Goal: Navigation & Orientation: Find specific page/section

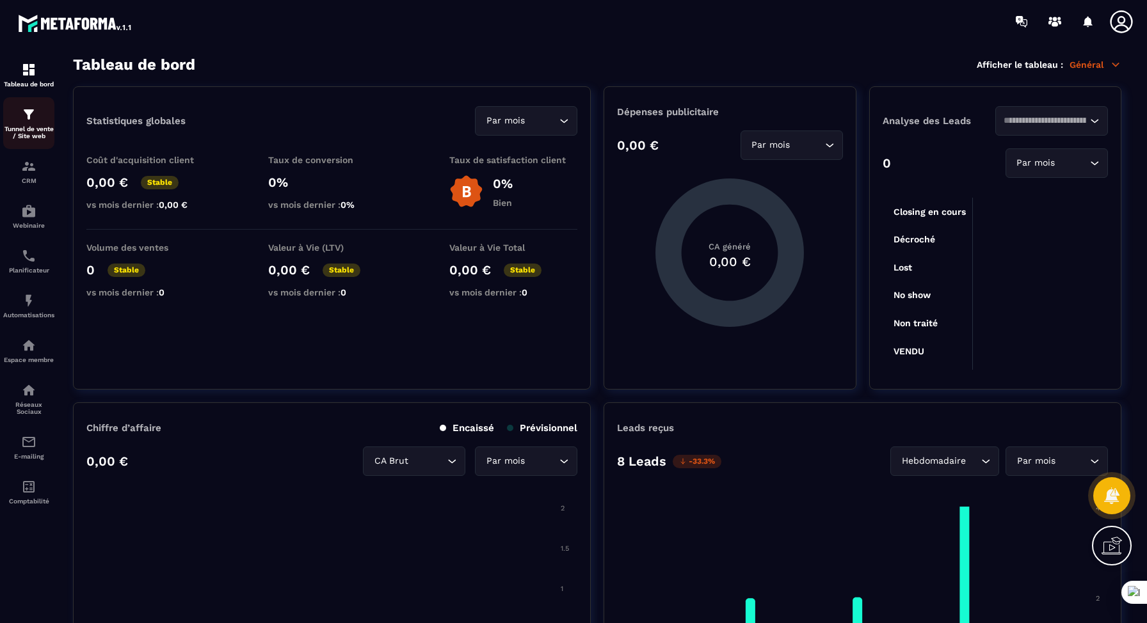
click at [38, 117] on div "Tunnel de vente / Site web" at bounding box center [28, 123] width 51 height 33
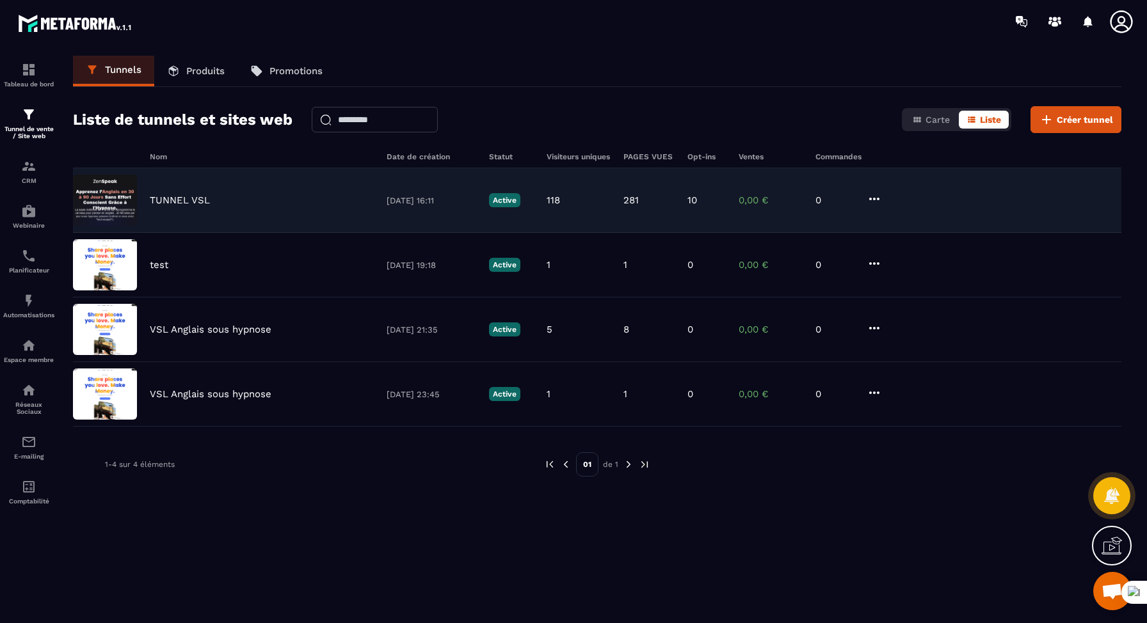
click at [198, 201] on p "TUNNEL VSL" at bounding box center [180, 201] width 60 height 12
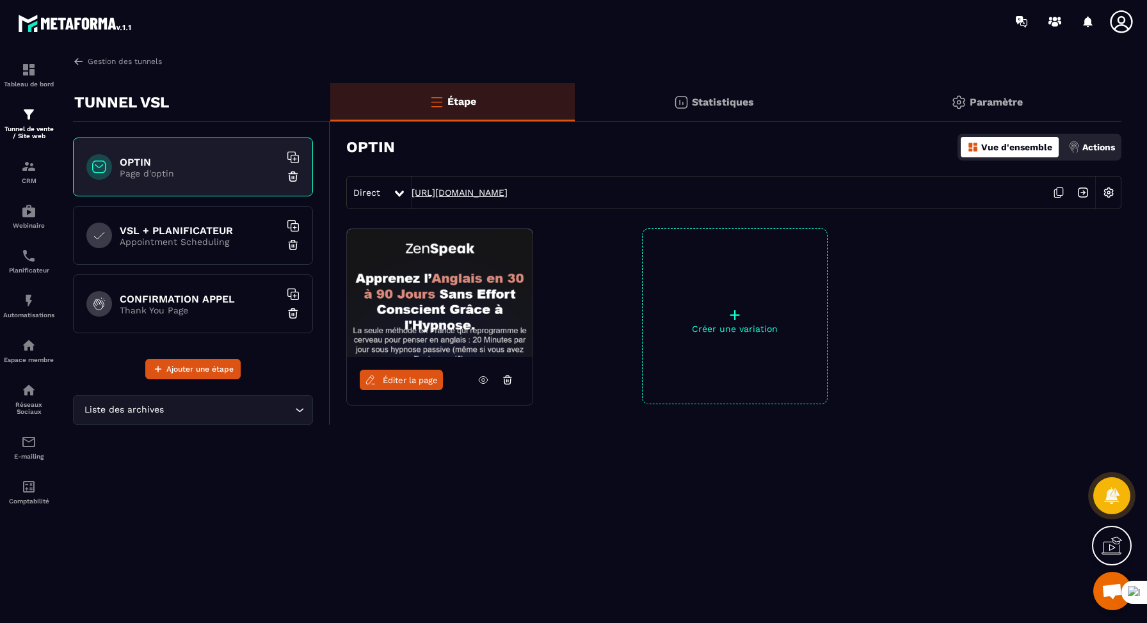
click at [507, 193] on link "[URL][DOMAIN_NAME]" at bounding box center [459, 192] width 96 height 10
click at [1122, 19] on icon at bounding box center [1121, 22] width 26 height 26
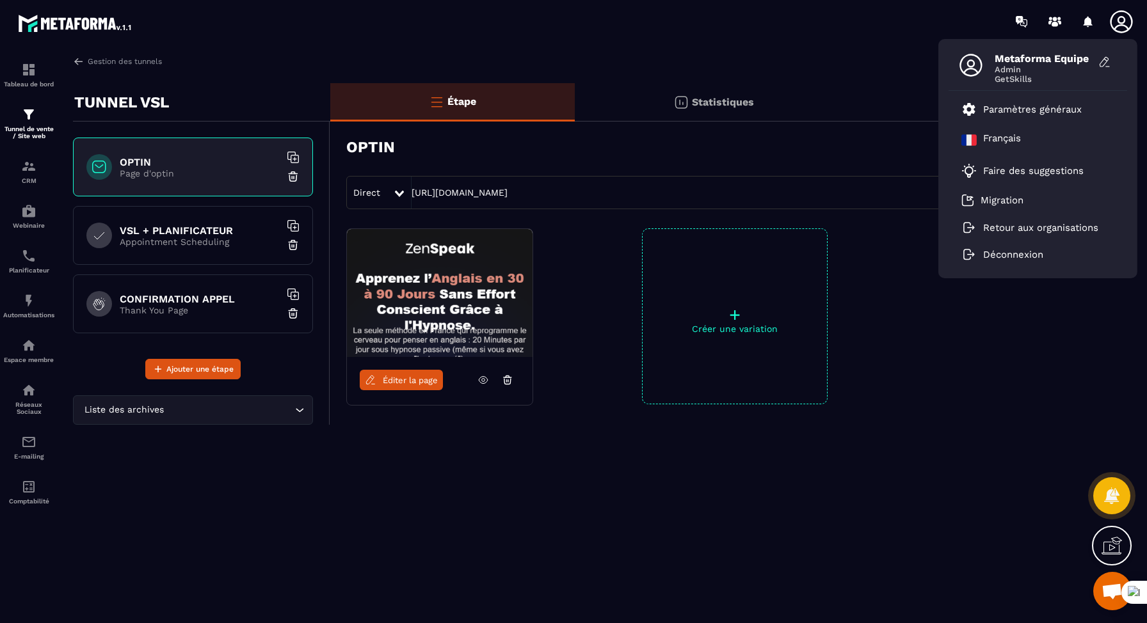
click at [1122, 19] on icon at bounding box center [1121, 22] width 26 height 26
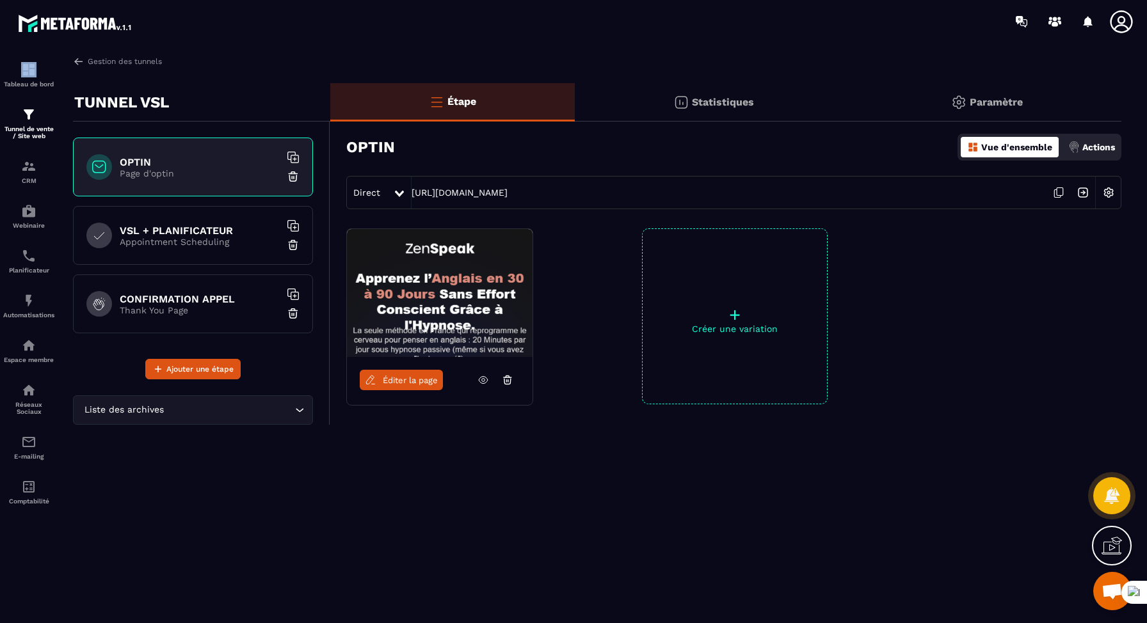
click at [1122, 19] on icon at bounding box center [1121, 22] width 26 height 26
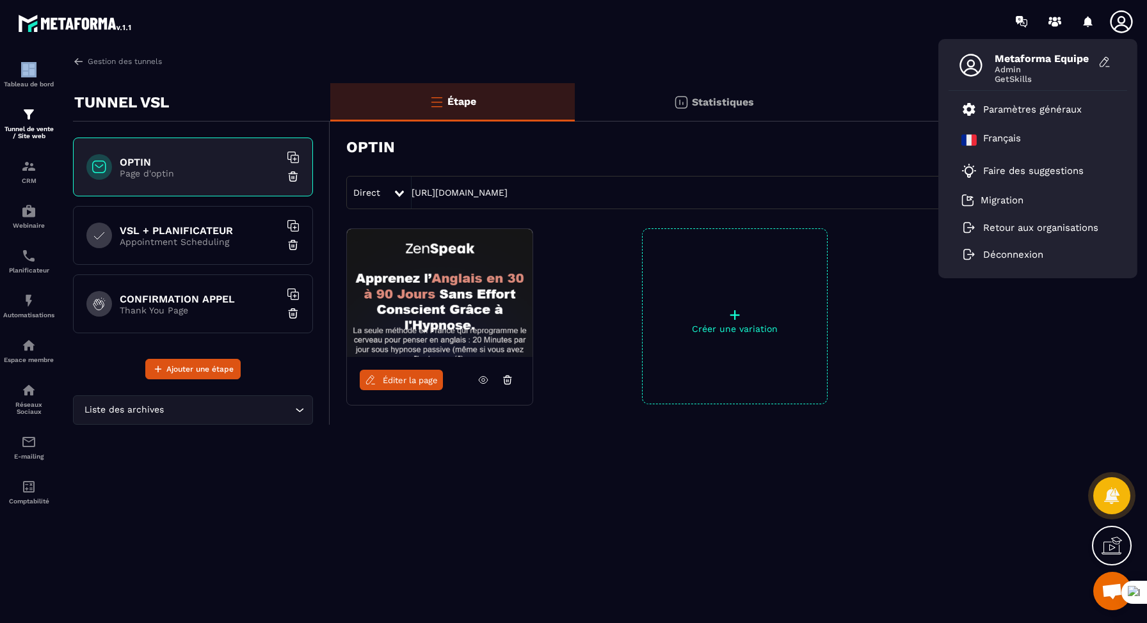
click at [171, 244] on p "Appointment Scheduling" at bounding box center [200, 242] width 160 height 10
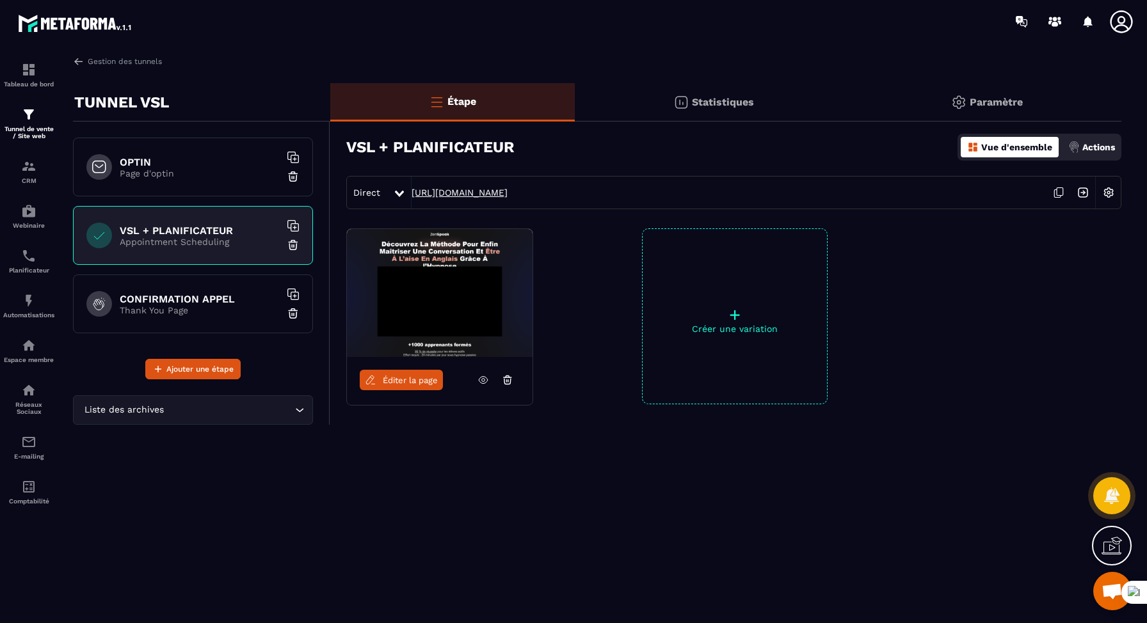
click at [482, 192] on link "[URL][DOMAIN_NAME]" at bounding box center [459, 192] width 96 height 10
